Goal: Check status: Check status

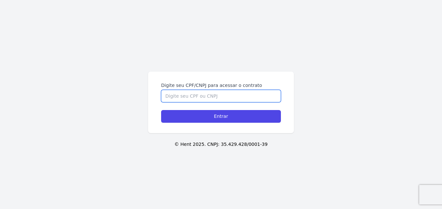
click at [184, 100] on input "Digite seu CPF/CNPJ para acessar o contrato" at bounding box center [221, 96] width 120 height 12
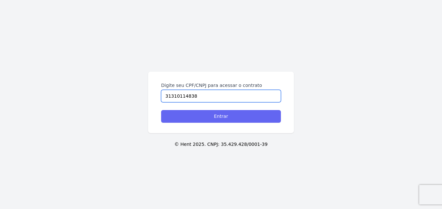
type input "31310114838"
click at [215, 116] on input "Entrar" at bounding box center [221, 116] width 120 height 13
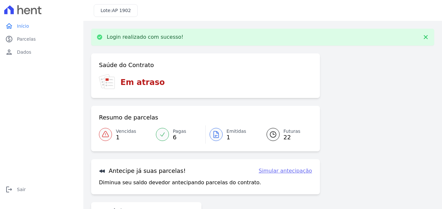
click at [125, 133] on span "Vencidas" at bounding box center [126, 131] width 20 height 7
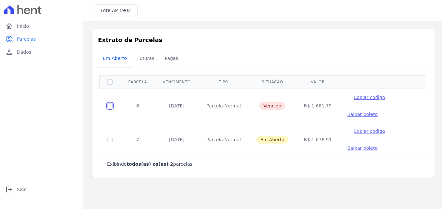
click at [111, 104] on input "checkbox" at bounding box center [109, 105] width 5 height 5
checkbox input "true"
click at [147, 59] on span "Futuras" at bounding box center [145, 58] width 25 height 13
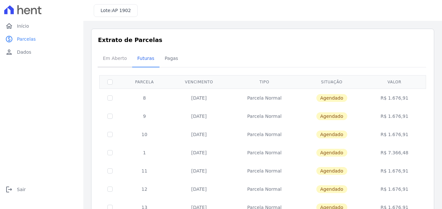
click at [109, 60] on span "Em Aberto" at bounding box center [115, 58] width 32 height 13
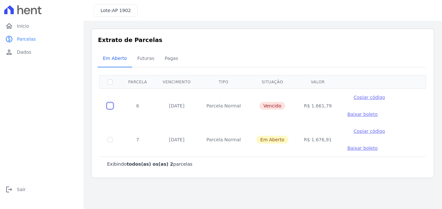
click at [110, 105] on input "checkbox" at bounding box center [109, 105] width 5 height 5
checkbox input "true"
click at [357, 98] on span "Copiar código" at bounding box center [369, 97] width 31 height 5
click at [347, 116] on span "Baixar boleto" at bounding box center [362, 114] width 30 height 5
